Goal: Answer question/provide support: Share knowledge or assist other users

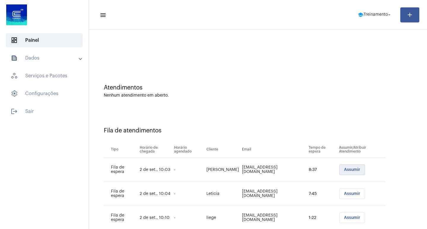
click at [345, 171] on span "Assumir" at bounding box center [352, 170] width 16 height 4
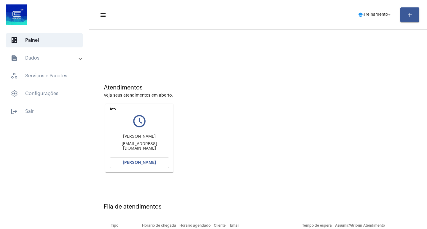
click at [149, 163] on span "[PERSON_NAME]" at bounding box center [139, 163] width 33 height 4
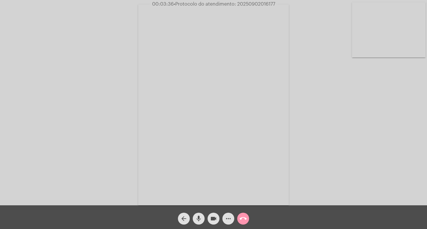
click at [224, 215] on button "more_horiz" at bounding box center [228, 219] width 12 height 12
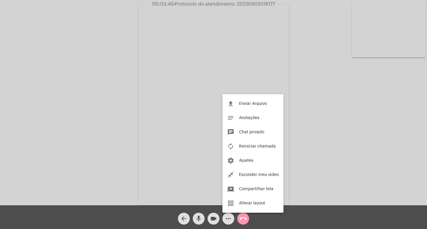
click at [99, 158] on div at bounding box center [213, 114] width 427 height 229
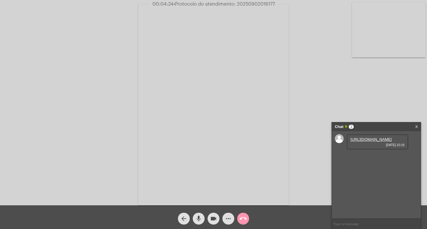
click at [373, 142] on link "https://neft-transfer-bucket.s3.amazonaws.com/temp-08d0ddd5-a485-6aa4-44fb-4021…" at bounding box center [370, 139] width 41 height 4
click at [189, 189] on video at bounding box center [213, 104] width 151 height 201
click at [158, 151] on video at bounding box center [99, 104] width 151 height 201
click at [357, 159] on link "https://neft-transfer-bucket.s3.amazonaws.com/temp-62f15722-7f77-bc55-d2b9-47b1…" at bounding box center [370, 156] width 41 height 4
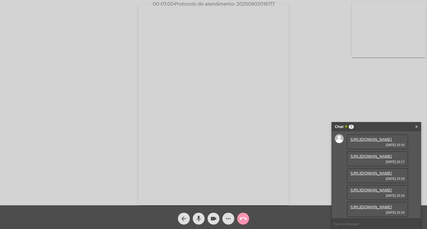
click at [358, 205] on link "https://neft-transfer-bucket.s3.amazonaws.com/temp-f2125f19-e9cd-32b8-6a44-abf1…" at bounding box center [370, 207] width 41 height 4
click at [379, 188] on link "https://neft-transfer-bucket.s3.amazonaws.com/temp-3893b30a-3326-91fe-b96f-4ce6…" at bounding box center [370, 190] width 41 height 4
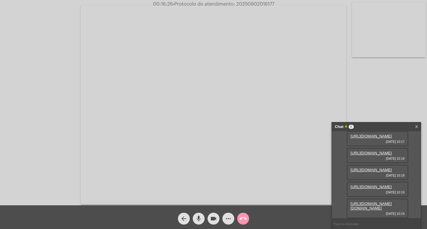
click at [199, 212] on div "mic" at bounding box center [198, 217] width 15 height 15
click at [196, 217] on mat-icon "mic_off" at bounding box center [198, 218] width 7 height 7
click at [348, 225] on input "text" at bounding box center [376, 224] width 89 height 10
paste input "6 Dias, 13 Horas e 30 Minutos até o vencimento!"
type input "6 Dias, 13 Horas e 30 Minutos até o vencimento!"
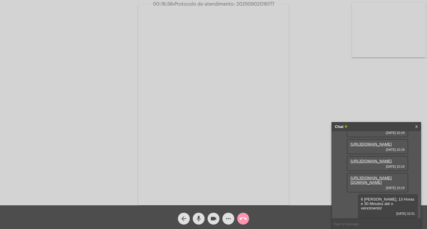
scroll to position [117, 0]
click at [238, 6] on span "• Protocolo do atendimento: 20250902016177" at bounding box center [223, 4] width 101 height 5
copy span "20250902016177"
click at [245, 218] on mat-icon "call_end" at bounding box center [242, 218] width 7 height 7
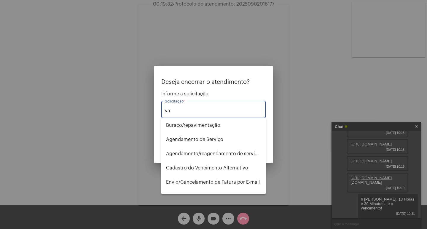
type input "v"
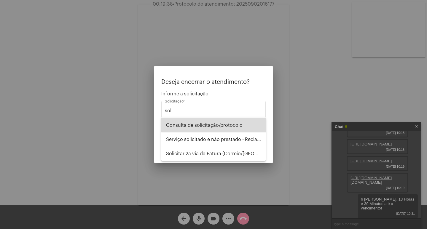
click at [214, 124] on span "Consulta de solicitação/protocolo" at bounding box center [213, 125] width 95 height 14
type input "Consulta de solicitação/protocolo"
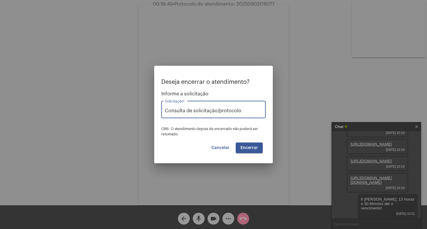
click at [254, 147] on span "Encerrar" at bounding box center [248, 148] width 17 height 4
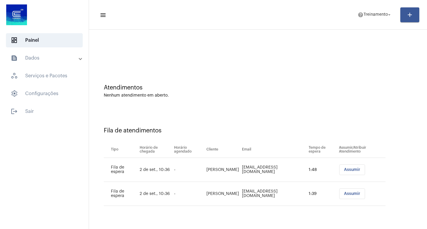
click at [344, 171] on span "Assumir" at bounding box center [352, 170] width 16 height 4
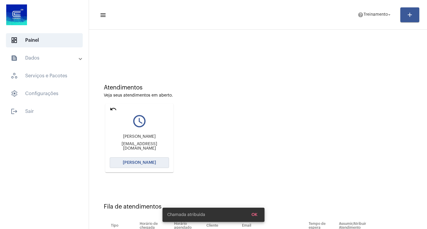
click at [158, 161] on button "[PERSON_NAME]" at bounding box center [139, 162] width 59 height 11
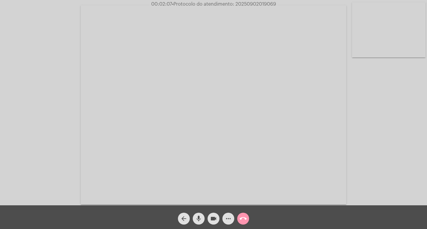
click at [200, 214] on span "mic" at bounding box center [198, 219] width 7 height 12
click at [217, 219] on mat-icon "videocam" at bounding box center [213, 218] width 7 height 7
click at [210, 219] on button "videocam_off" at bounding box center [213, 219] width 12 height 12
click at [197, 217] on mat-icon "mic_off" at bounding box center [198, 218] width 7 height 7
click at [196, 218] on mat-icon "mic" at bounding box center [198, 218] width 7 height 7
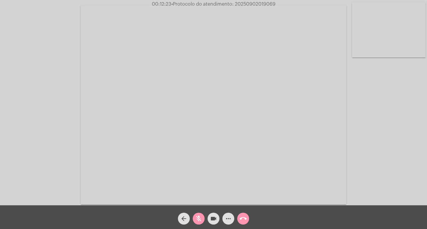
click at [217, 222] on mat-icon "videocam" at bounding box center [213, 218] width 7 height 7
click at [213, 216] on mat-icon "videocam_off" at bounding box center [213, 218] width 7 height 7
click at [199, 218] on mat-icon "mic_off" at bounding box center [198, 218] width 7 height 7
click at [246, 217] on mat-icon "call_end" at bounding box center [242, 218] width 7 height 7
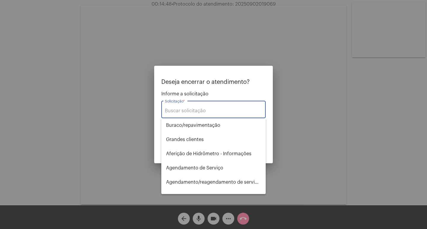
drag, startPoint x: 347, startPoint y: 159, endPoint x: 306, endPoint y: 154, distance: 41.3
click at [346, 159] on div at bounding box center [213, 114] width 427 height 229
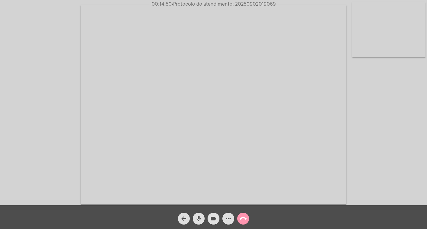
click at [244, 2] on span "• Protocolo do atendimento: 20250902019069" at bounding box center [224, 4] width 104 height 5
copy span "20250902019069"
click at [242, 217] on mat-icon "call_end" at bounding box center [242, 218] width 7 height 7
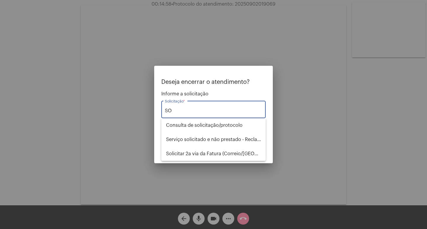
type input "S"
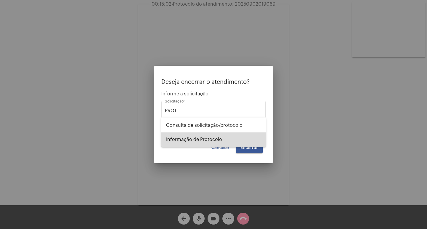
click at [236, 136] on span "Informação de Protocolo" at bounding box center [213, 139] width 95 height 14
type input "Informação de Protocolo"
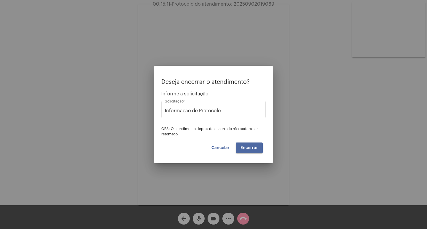
click at [247, 147] on span "Encerrar" at bounding box center [248, 148] width 17 height 4
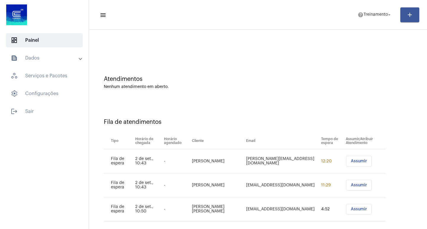
scroll to position [17, 0]
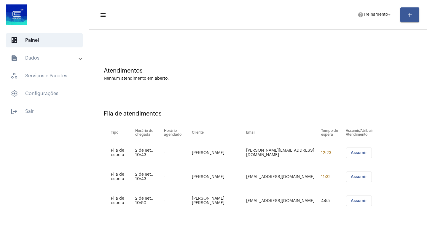
click at [346, 157] on button "Assumir" at bounding box center [359, 153] width 26 height 11
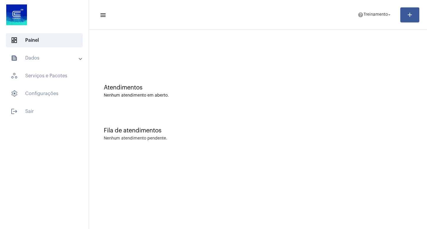
scroll to position [0, 0]
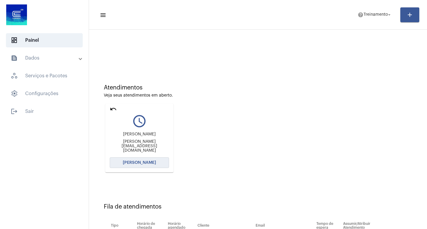
click at [151, 164] on span "[PERSON_NAME]" at bounding box center [139, 163] width 33 height 4
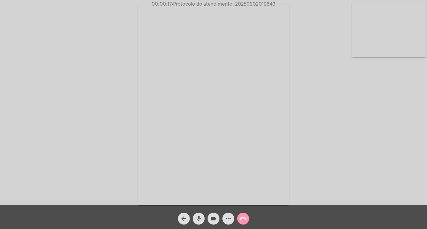
click at [240, 4] on span "• Protocolo do atendimento: 20250902019643" at bounding box center [224, 4] width 104 height 5
click at [285, 77] on video at bounding box center [213, 104] width 151 height 201
click at [128, 116] on video at bounding box center [99, 104] width 151 height 201
click at [228, 222] on mat-icon "more_horiz" at bounding box center [228, 218] width 7 height 7
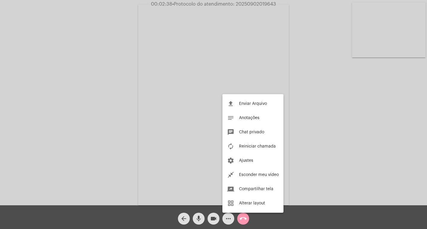
click at [53, 115] on div at bounding box center [213, 114] width 427 height 229
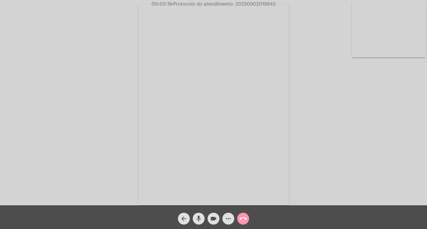
click at [202, 220] on button "mic" at bounding box center [199, 219] width 12 height 12
click at [196, 214] on span "mic_off" at bounding box center [198, 219] width 7 height 12
click at [196, 214] on span "mic" at bounding box center [198, 219] width 7 height 12
click at [197, 220] on mat-icon "mic_off" at bounding box center [198, 218] width 7 height 7
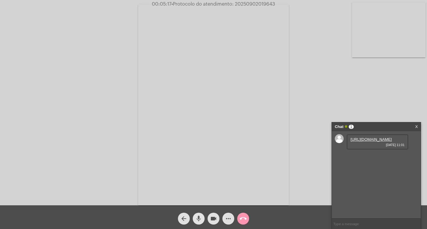
click at [201, 221] on mat-icon "mic" at bounding box center [198, 218] width 7 height 7
click at [368, 142] on link "https://neft-transfer-bucket.s3.amazonaws.com/temp-be2c68dc-aedf-8c94-b847-6fc6…" at bounding box center [370, 139] width 41 height 4
click at [201, 217] on mat-icon "mic_off" at bounding box center [198, 218] width 7 height 7
click at [414, 167] on div "https://neft-transfer-bucket.s3.amazonaws.com/temp-be2c68dc-aedf-8c94-b847-6fc6…" at bounding box center [376, 174] width 89 height 87
click at [392, 159] on link "https://neft-transfer-bucket.s3.amazonaws.com/temp-be0fd488-afd7-cfd4-4d2e-32f2…" at bounding box center [370, 156] width 41 height 4
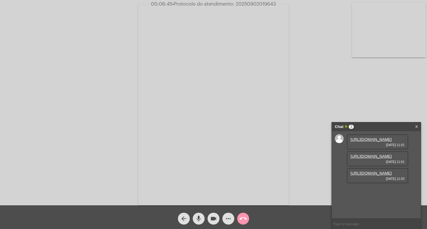
scroll to position [5, 0]
click at [403, 183] on div "https://neft-transfer-bucket.s3.amazonaws.com/temp-0c1b0f13-c907-493e-ddf4-1719…" at bounding box center [378, 175] width 62 height 15
click at [383, 175] on link "https://neft-transfer-bucket.s3.amazonaws.com/temp-0c1b0f13-c907-493e-ddf4-1719…" at bounding box center [370, 173] width 41 height 4
click at [390, 96] on div "Acessando Câmera e Microfone..." at bounding box center [214, 103] width 426 height 205
click at [358, 175] on link "https://neft-transfer-bucket.s3.amazonaws.com/temp-0c1b0f13-c907-493e-ddf4-1719…" at bounding box center [370, 173] width 41 height 4
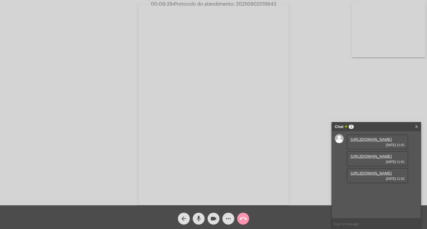
click at [203, 216] on button "mic" at bounding box center [199, 219] width 12 height 12
click at [213, 219] on mat-icon "videocam" at bounding box center [213, 218] width 7 height 7
click at [210, 217] on mat-icon "videocam_off" at bounding box center [213, 218] width 7 height 7
click at [196, 217] on mat-icon "mic_off" at bounding box center [198, 218] width 7 height 7
click at [199, 215] on span "mic" at bounding box center [198, 219] width 7 height 12
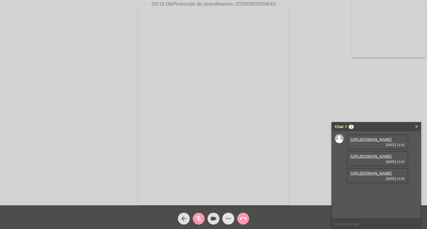
click at [229, 220] on mat-icon "more_horiz" at bounding box center [228, 218] width 7 height 7
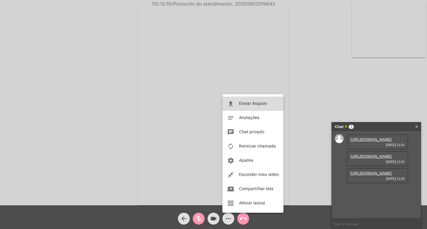
click at [246, 104] on span "Enviar Arquivo" at bounding box center [253, 104] width 28 height 4
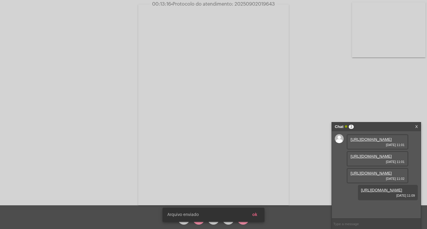
scroll to position [35, 0]
click at [259, 214] on button "ok" at bounding box center [255, 215] width 15 height 11
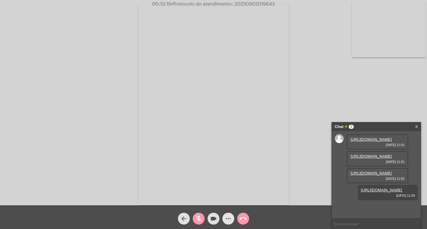
click at [231, 217] on mat-icon "more_horiz" at bounding box center [228, 218] width 7 height 7
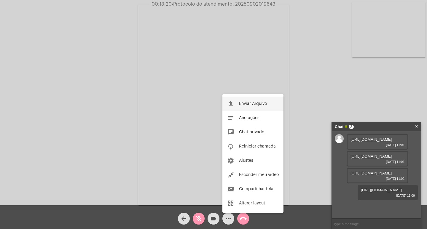
click at [244, 107] on button "file_upload Enviar Arquivo" at bounding box center [252, 104] width 61 height 14
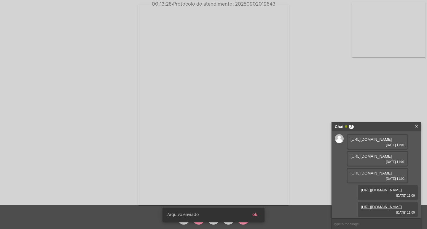
scroll to position [66, 0]
click at [377, 205] on link "https://neft-transfer-bucket.s3.amazonaws.com/temp-a7ac74e0-28e1-30f8-5d09-a923…" at bounding box center [381, 207] width 41 height 4
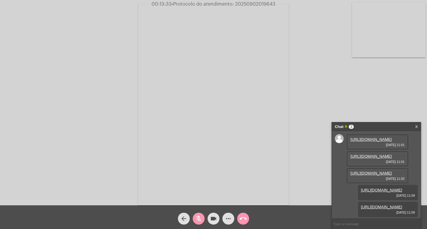
click at [364, 188] on link "https://neft-transfer-bucket.s3.amazonaws.com/temp-3d0b2ec7-ea2d-0628-29c7-639b…" at bounding box center [381, 190] width 41 height 4
click at [197, 212] on div "mic_off" at bounding box center [198, 217] width 15 height 15
click at [247, 219] on button "call_end" at bounding box center [243, 219] width 12 height 12
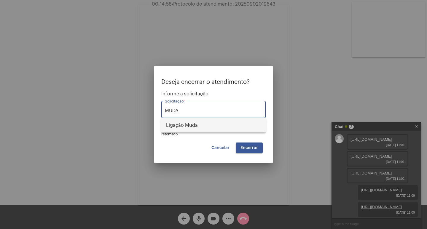
click at [211, 124] on span "Ligação Muda" at bounding box center [213, 125] width 95 height 14
type input "Ligação Muda"
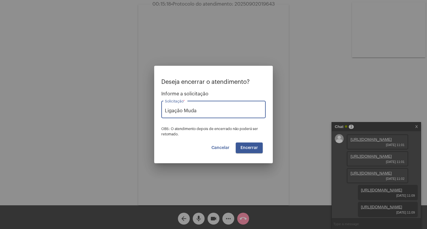
click at [254, 145] on button "Encerrar" at bounding box center [249, 148] width 27 height 11
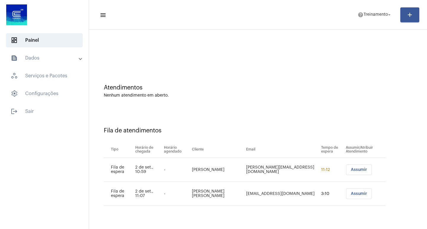
click at [346, 171] on button "Assumir" at bounding box center [359, 170] width 26 height 11
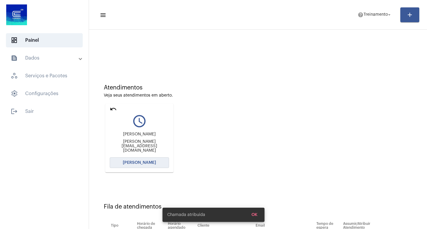
click at [159, 160] on button "[PERSON_NAME]" at bounding box center [139, 162] width 59 height 11
click at [113, 108] on mat-icon "undo" at bounding box center [113, 109] width 7 height 7
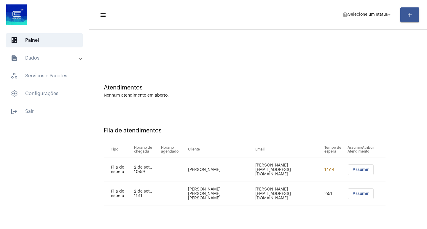
click at [353, 194] on span "Assumir" at bounding box center [360, 194] width 16 height 4
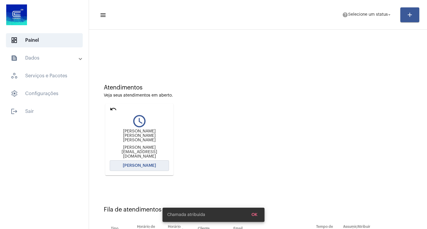
click at [156, 163] on button "[PERSON_NAME]" at bounding box center [139, 165] width 59 height 11
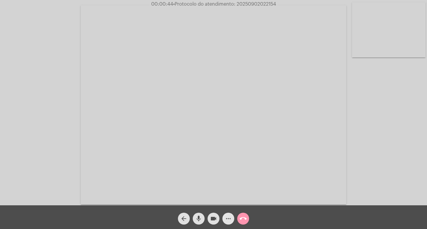
click at [227, 218] on mat-icon "more_horiz" at bounding box center [228, 218] width 7 height 7
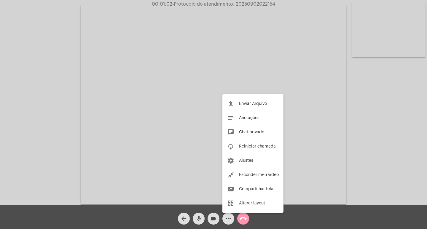
click at [322, 92] on div at bounding box center [213, 114] width 427 height 229
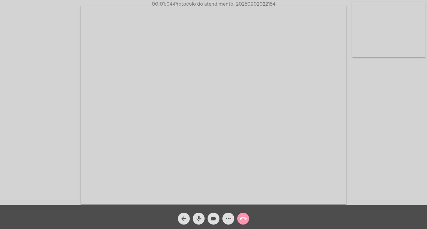
click at [196, 218] on mat-icon "mic" at bounding box center [198, 218] width 7 height 7
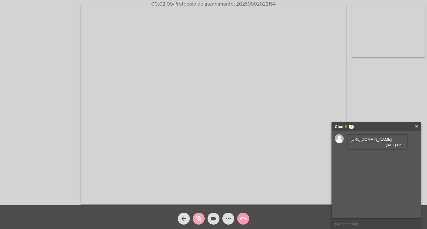
click at [198, 218] on mat-icon "mic_off" at bounding box center [198, 218] width 7 height 7
click at [356, 142] on link "[URL][DOMAIN_NAME]" at bounding box center [370, 139] width 41 height 4
click at [366, 159] on link "[URL][DOMAIN_NAME]" at bounding box center [370, 156] width 41 height 4
click at [202, 216] on mat-icon "mic" at bounding box center [198, 218] width 7 height 7
click at [210, 219] on mat-icon "videocam" at bounding box center [213, 218] width 7 height 7
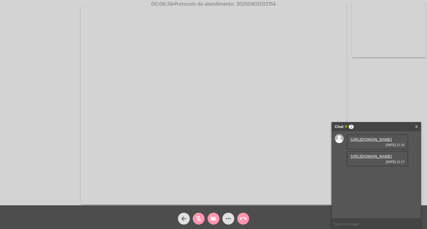
click at [213, 223] on span "videocam_off" at bounding box center [213, 219] width 7 height 12
click at [197, 220] on mat-icon "mic_off" at bounding box center [198, 218] width 7 height 7
click at [197, 220] on mat-icon "mic" at bounding box center [198, 218] width 7 height 7
click at [209, 214] on div "videocam" at bounding box center [213, 217] width 15 height 15
drag, startPoint x: 212, startPoint y: 221, endPoint x: 202, endPoint y: 218, distance: 9.7
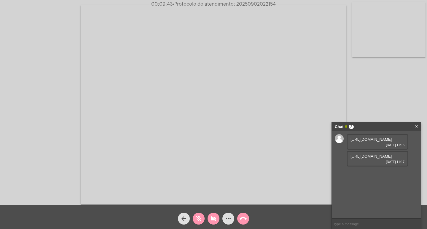
click at [211, 221] on mat-icon "videocam_off" at bounding box center [213, 218] width 7 height 7
click at [200, 217] on mat-icon "mic_off" at bounding box center [198, 218] width 7 height 7
click at [201, 221] on mat-icon "mic" at bounding box center [198, 218] width 7 height 7
click at [202, 218] on mat-icon "mic_off" at bounding box center [198, 218] width 7 height 7
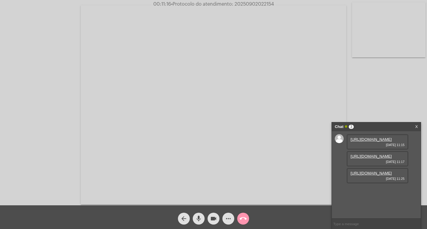
click at [350, 175] on link "[URL][DOMAIN_NAME]" at bounding box center [370, 173] width 41 height 4
click at [197, 217] on mat-icon "mic" at bounding box center [198, 218] width 7 height 7
click at [195, 217] on mat-icon "mic_off" at bounding box center [198, 218] width 7 height 7
click at [349, 225] on input "text" at bounding box center [376, 224] width 89 height 10
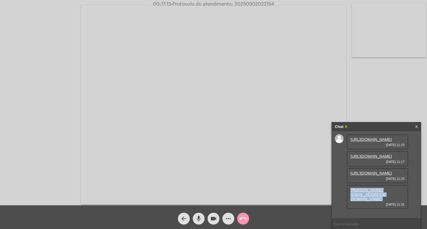
drag, startPoint x: 367, startPoint y: 210, endPoint x: 344, endPoint y: 207, distance: 23.9
click at [344, 207] on div "[URL][DOMAIN_NAME] [DATE] 11:15 [URL][DOMAIN_NAME] [DATE] 11:17 [URL][DOMAIN_NA…" at bounding box center [376, 174] width 89 height 87
copy link "[PERSON_NAME][EMAIL_ADDRESS][DOMAIN_NAME]"
click at [198, 216] on mat-icon "mic" at bounding box center [198, 218] width 7 height 7
click at [199, 220] on mat-icon "mic_off" at bounding box center [198, 218] width 7 height 7
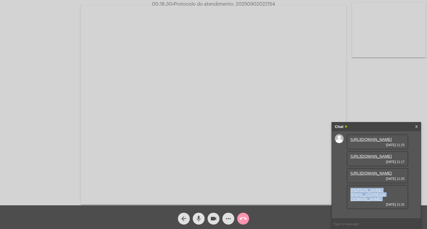
click at [199, 213] on span "mic" at bounding box center [198, 219] width 7 height 12
click at [195, 214] on div "mic_off" at bounding box center [198, 217] width 15 height 15
click at [195, 214] on span "mic" at bounding box center [198, 219] width 7 height 12
click at [195, 214] on span "mic_off" at bounding box center [198, 219] width 7 height 12
click at [195, 213] on span "mic" at bounding box center [198, 219] width 7 height 12
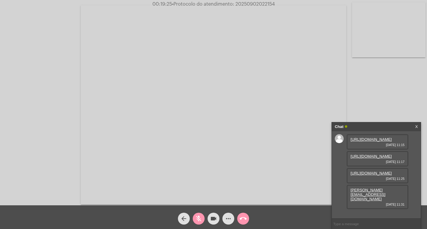
click at [195, 220] on button "mic_off" at bounding box center [199, 219] width 12 height 12
click at [199, 218] on mat-icon "mic" at bounding box center [198, 218] width 7 height 7
click at [227, 217] on mat-icon "more_horiz" at bounding box center [228, 218] width 7 height 7
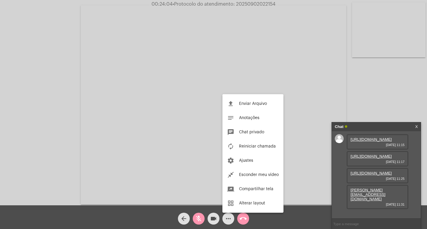
click at [352, 221] on div at bounding box center [213, 114] width 427 height 229
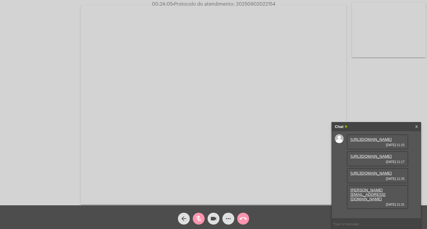
click at [228, 220] on mat-icon "more_horiz" at bounding box center [228, 218] width 7 height 7
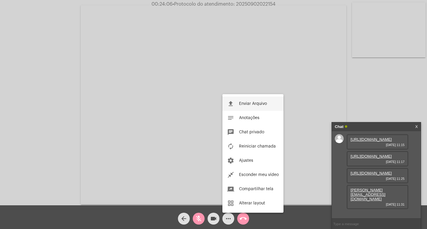
click at [241, 98] on button "file_upload Enviar Arquivo" at bounding box center [252, 104] width 61 height 14
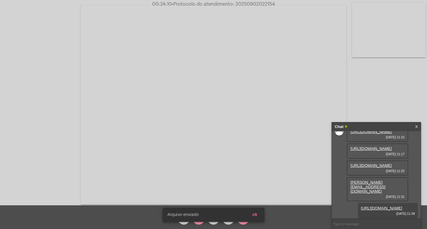
scroll to position [57, 0]
click at [254, 212] on button "ok" at bounding box center [255, 215] width 15 height 11
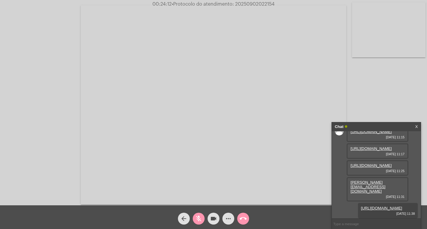
click at [355, 226] on input "text" at bounding box center [376, 224] width 89 height 10
paste input "9 [PERSON_NAME], 12 Horas e 22 Minutos até o vencimento!"
type input "9 [PERSON_NAME], 12 Horas e 22 Minutos até o vencimento!"
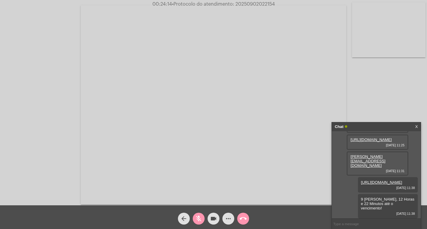
scroll to position [78, 0]
click at [199, 218] on mat-icon "mic_off" at bounding box center [198, 218] width 7 height 7
click at [257, 5] on span "• Protocolo do atendimento: 20250902022154" at bounding box center [223, 4] width 103 height 5
copy span "20250902022154"
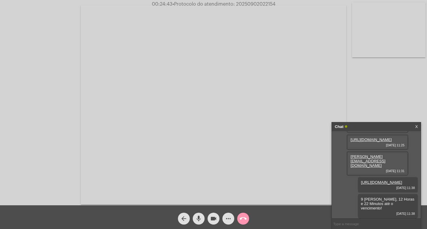
click at [284, 90] on video at bounding box center [214, 104] width 266 height 199
click at [206, 88] on video at bounding box center [108, 104] width 205 height 153
click at [342, 222] on input "text" at bounding box center [376, 224] width 89 height 10
paste input "2861848"
type input "2861848"
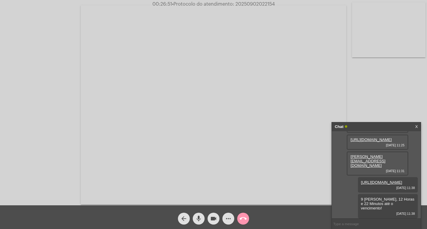
scroll to position [95, 0]
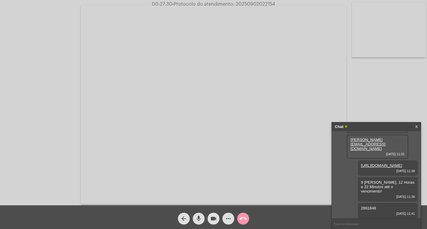
click at [242, 219] on mat-icon "call_end" at bounding box center [242, 218] width 7 height 7
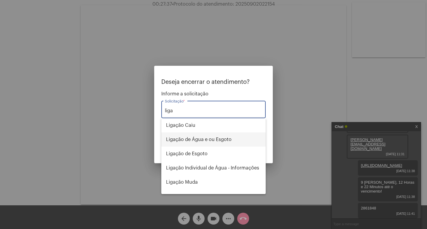
click at [204, 142] on span "Ligação de Água e ou Esgoto" at bounding box center [213, 139] width 95 height 14
type input "Ligação de Água e ou Esgoto"
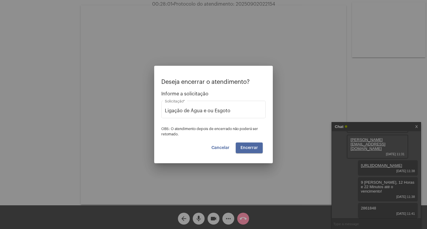
click at [254, 151] on button "Encerrar" at bounding box center [249, 148] width 27 height 11
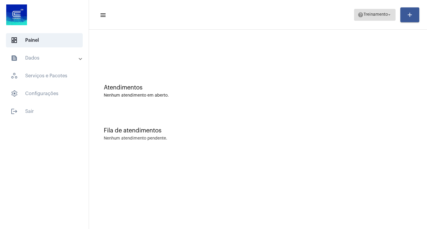
click at [370, 20] on button "help Treinamento arrow_drop_down" at bounding box center [374, 15] width 41 height 12
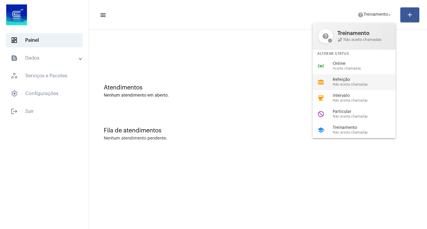
click at [357, 80] on span "Refeição" at bounding box center [367, 80] width 68 height 4
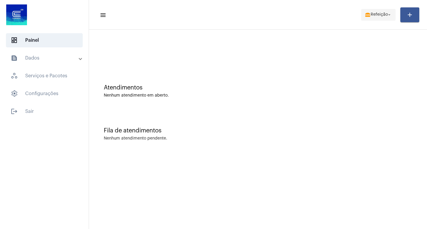
click at [381, 16] on span "Refeição" at bounding box center [379, 15] width 17 height 4
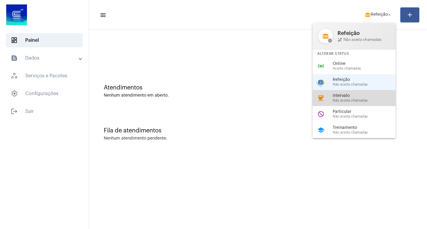
click at [362, 92] on div "coffee Intervalo Não aceita chamadas" at bounding box center [358, 98] width 92 height 16
